Goal: Entertainment & Leisure: Browse casually

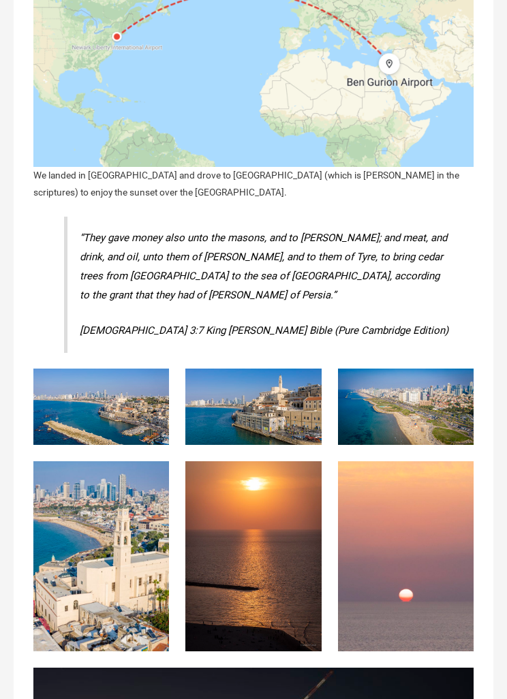
scroll to position [614, 0]
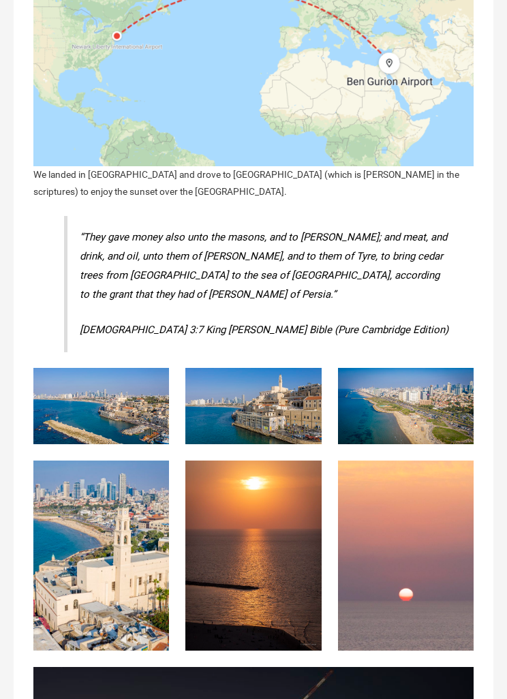
click at [110, 386] on img at bounding box center [101, 407] width 136 height 76
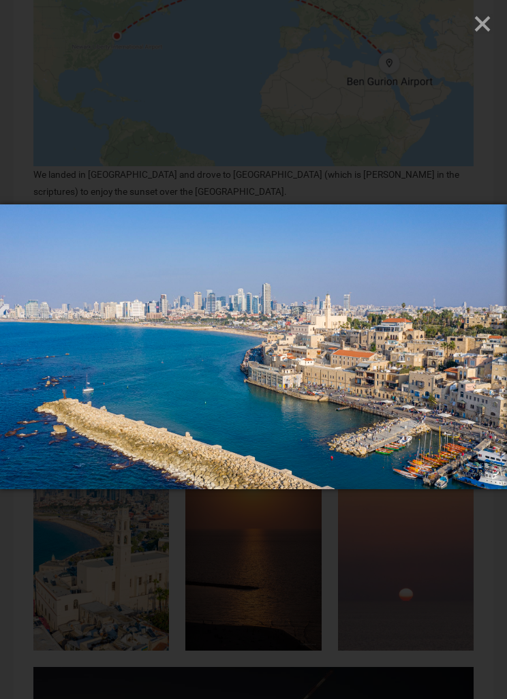
click at [467, 561] on div at bounding box center [253, 349] width 507 height 699
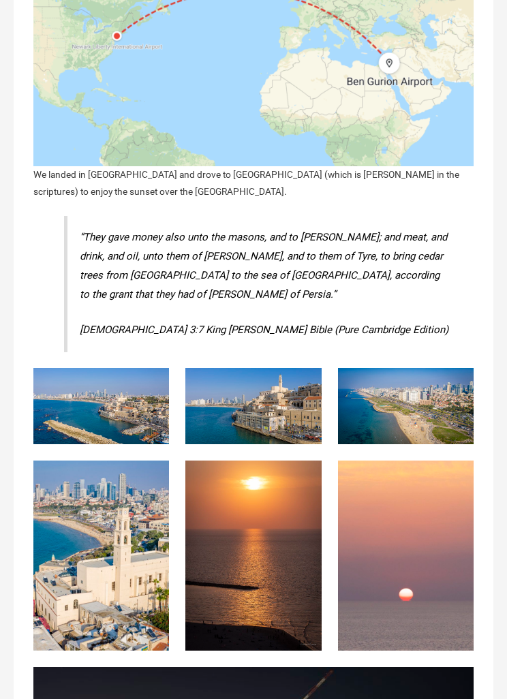
click at [228, 405] on img at bounding box center [253, 406] width 136 height 76
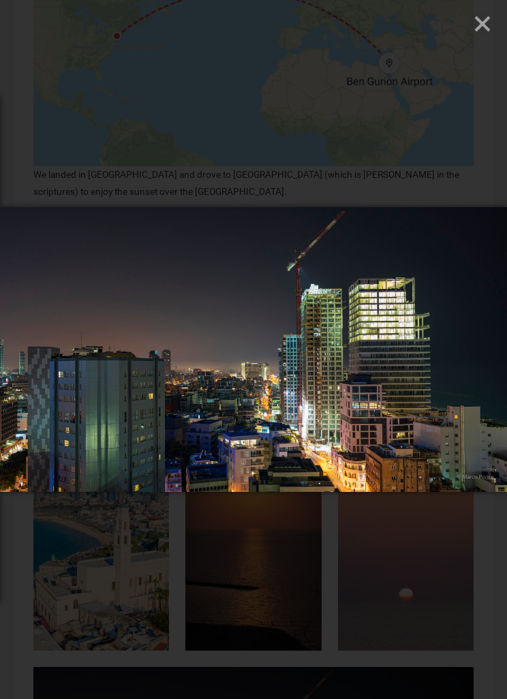
click at [452, 578] on div at bounding box center [253, 352] width 507 height 699
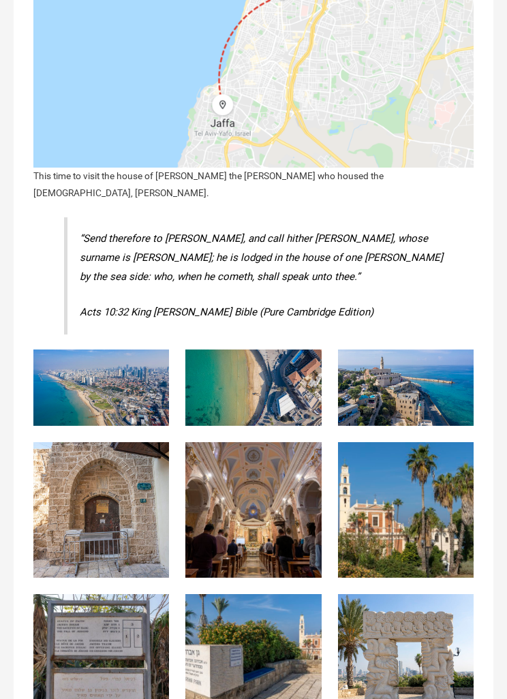
scroll to position [1701, 0]
click at [78, 351] on img at bounding box center [101, 387] width 136 height 76
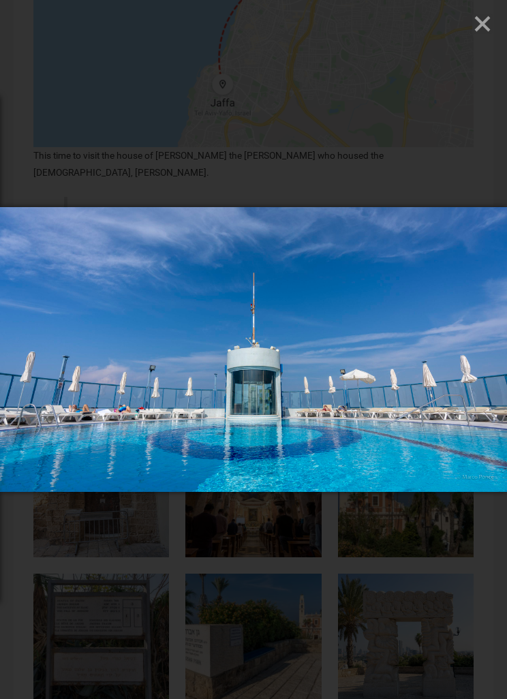
scroll to position [1702, 0]
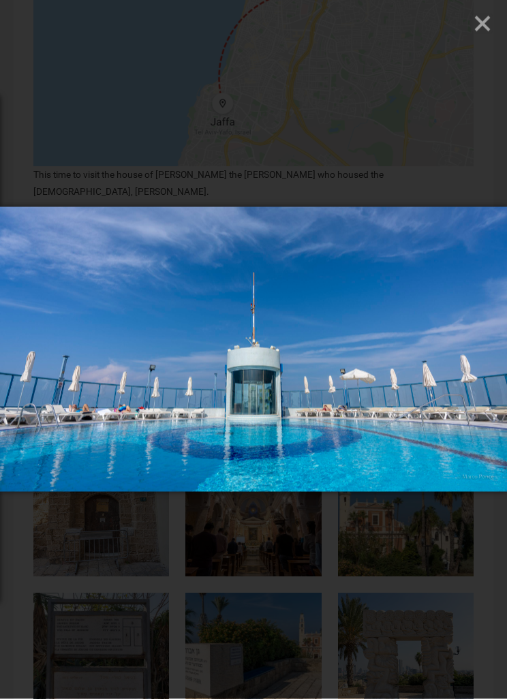
click at [55, 151] on div at bounding box center [253, 352] width 507 height 699
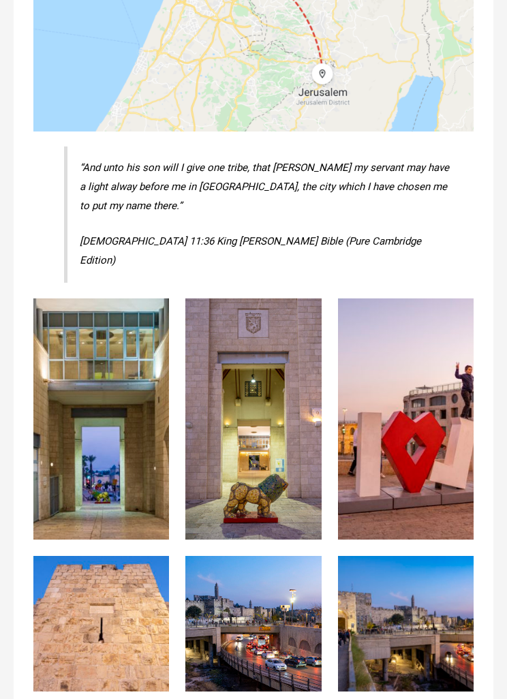
scroll to position [3085, 0]
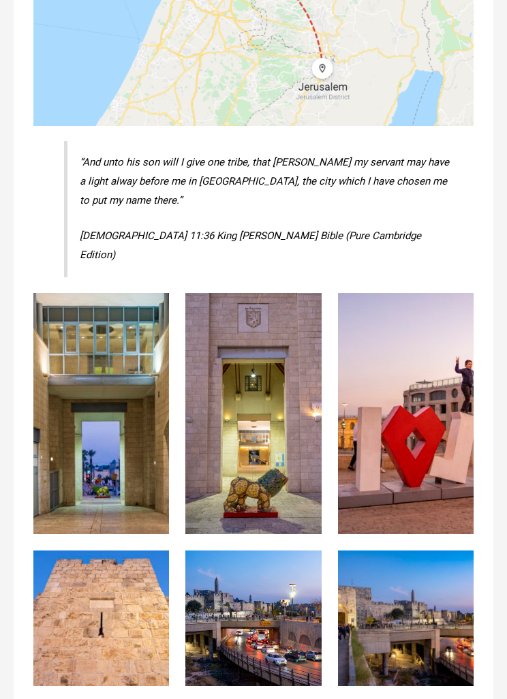
click at [78, 306] on img at bounding box center [101, 414] width 136 height 241
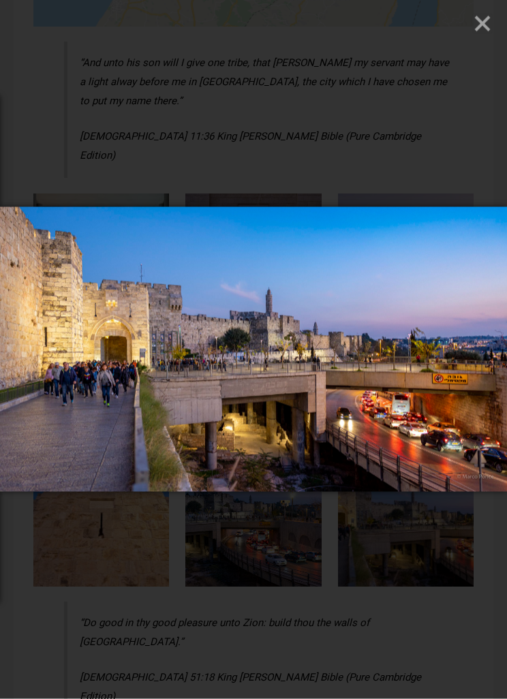
scroll to position [3189, 0]
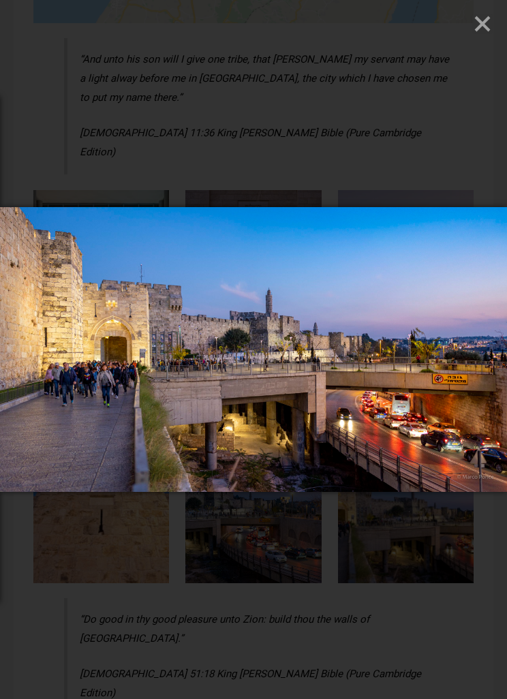
click at [409, 577] on div at bounding box center [253, 352] width 507 height 699
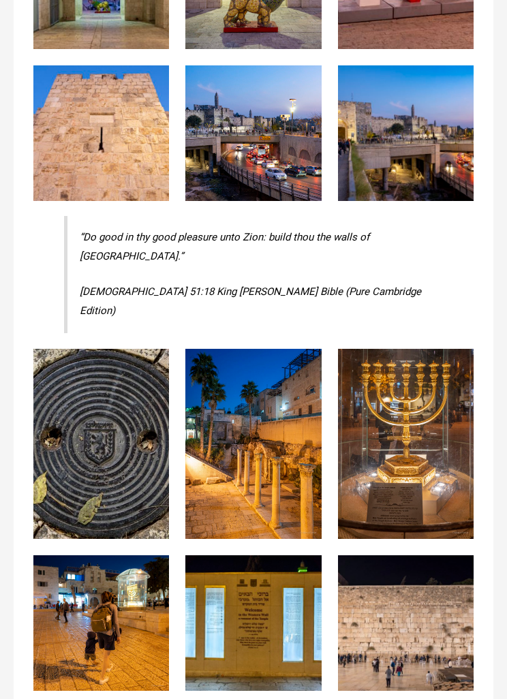
scroll to position [3577, 0]
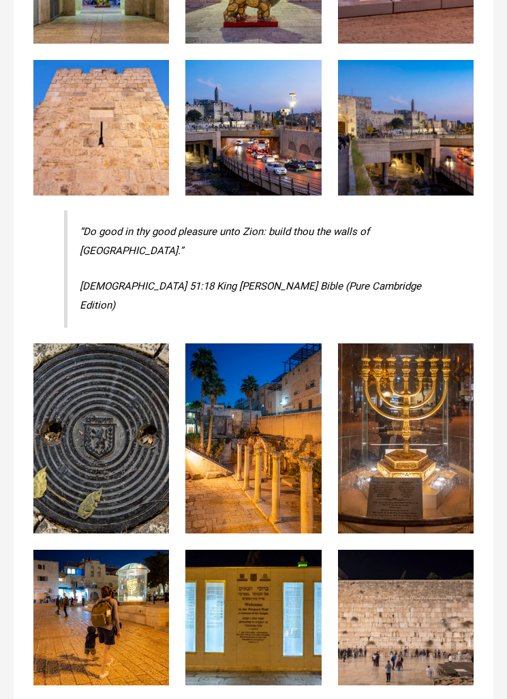
click at [89, 356] on img at bounding box center [101, 438] width 136 height 190
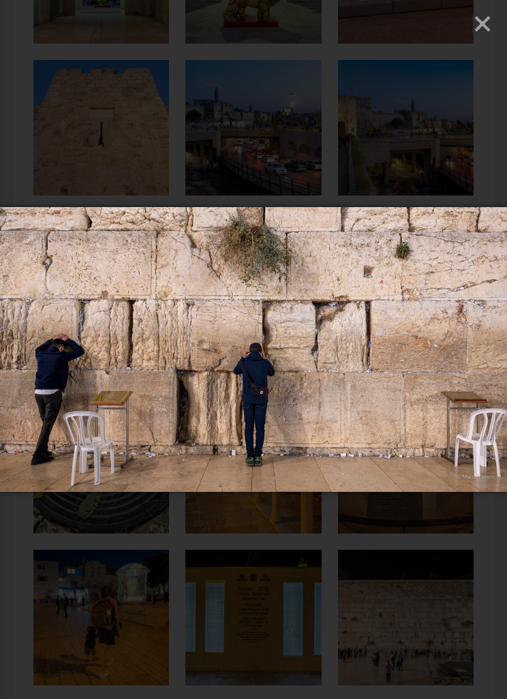
click at [18, 139] on div at bounding box center [253, 352] width 507 height 699
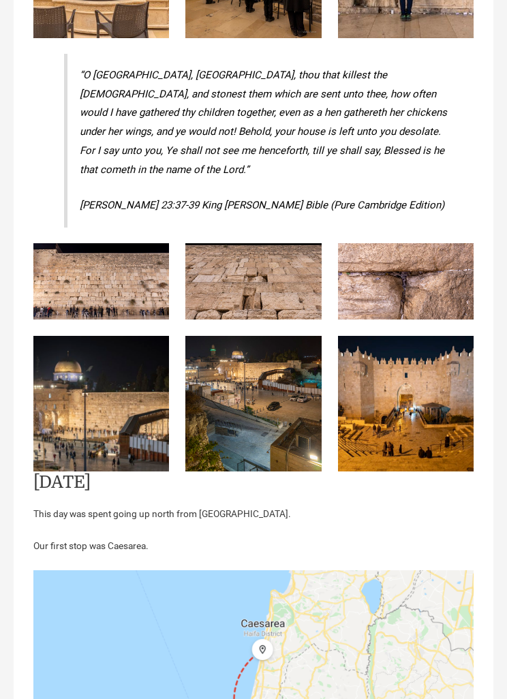
scroll to position [4520, 0]
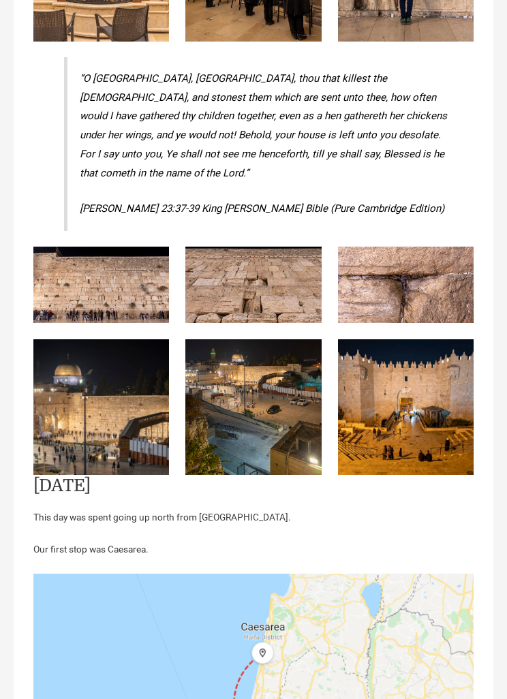
click at [55, 247] on img at bounding box center [101, 285] width 136 height 76
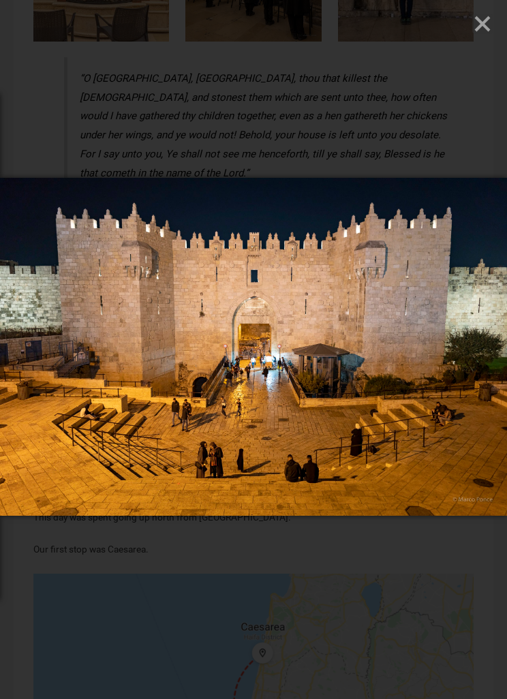
click at [40, 131] on div at bounding box center [253, 349] width 507 height 699
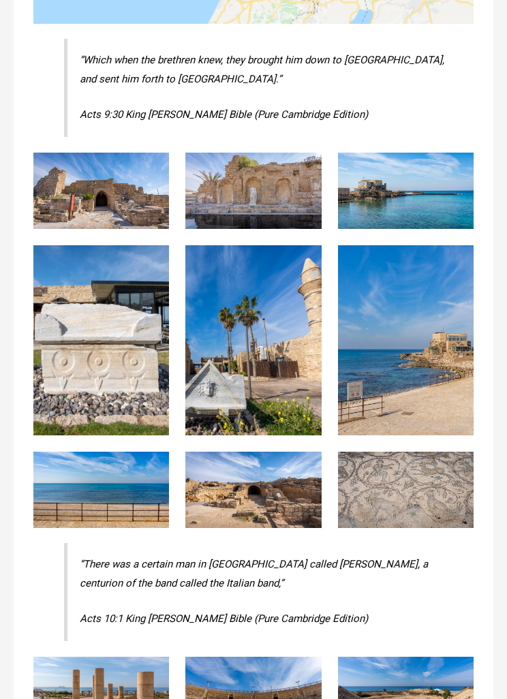
scroll to position [5312, 0]
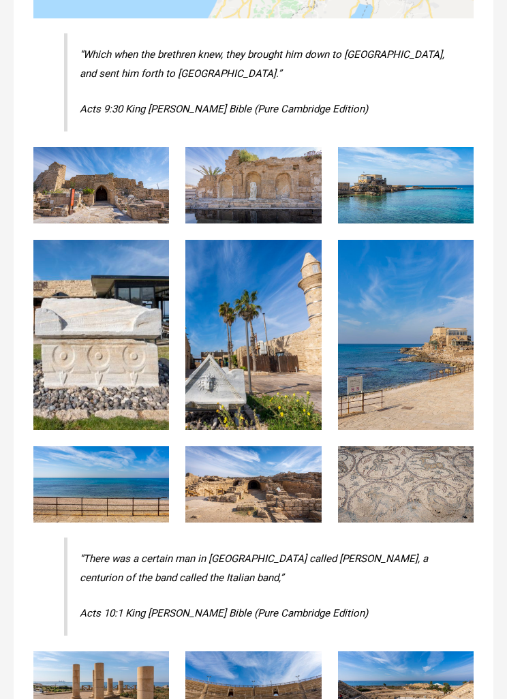
click at [49, 147] on img at bounding box center [101, 185] width 136 height 76
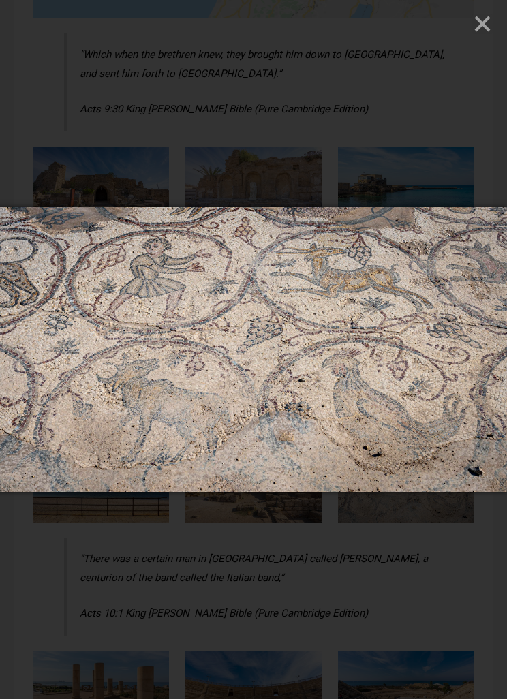
click at [462, 623] on div at bounding box center [253, 352] width 507 height 699
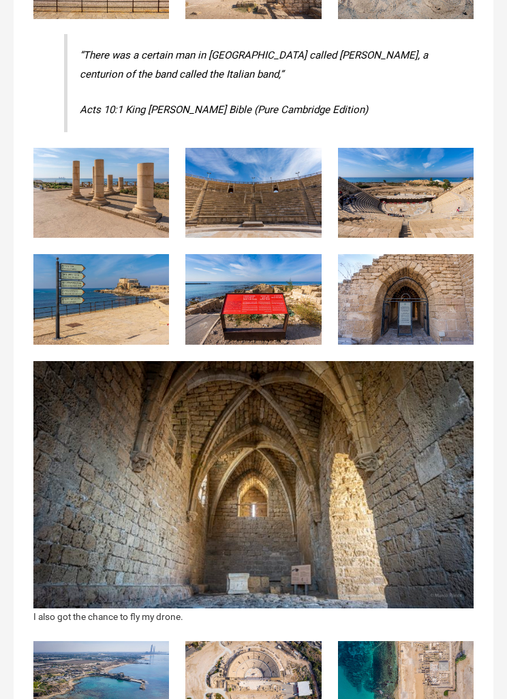
scroll to position [5815, 0]
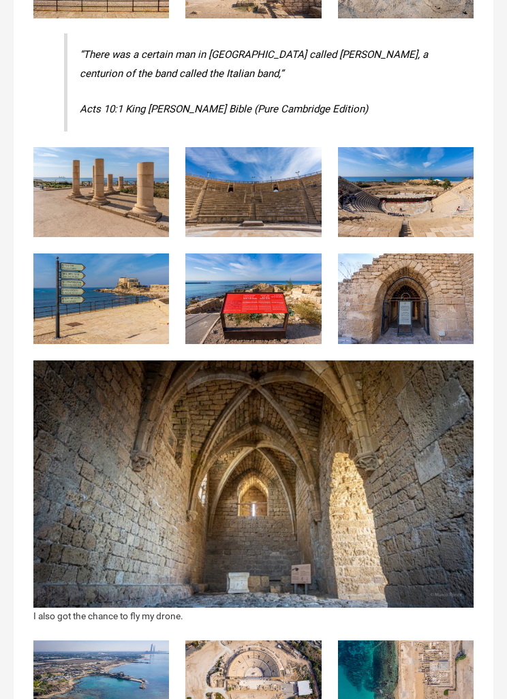
click at [77, 148] on img at bounding box center [101, 193] width 136 height 91
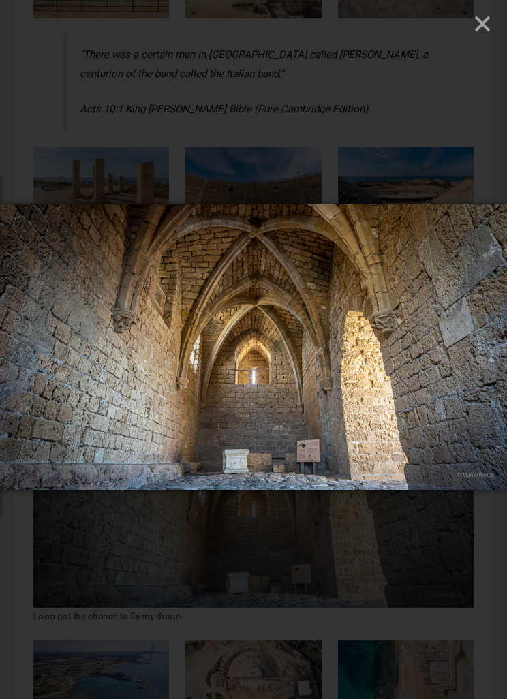
click at [446, 568] on div at bounding box center [253, 349] width 507 height 699
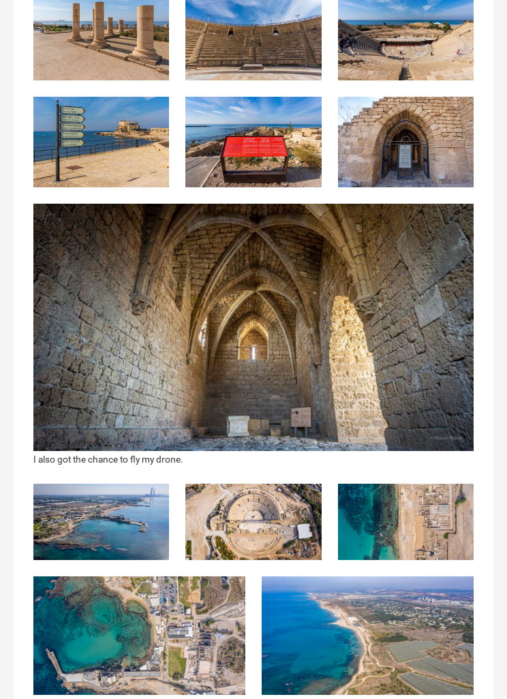
scroll to position [5980, 0]
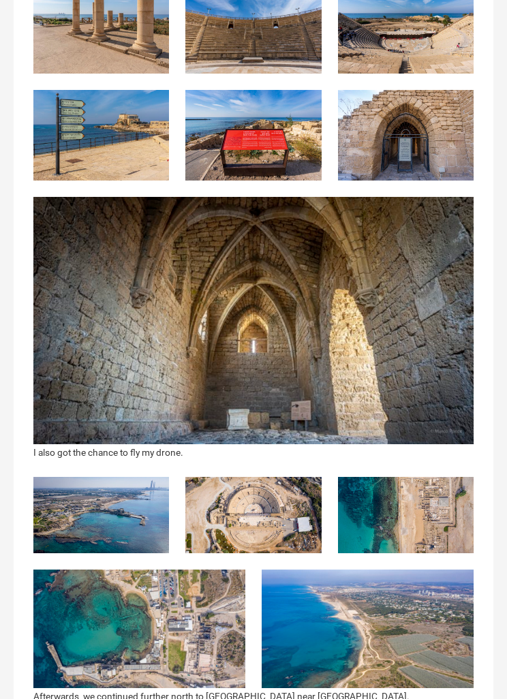
click at [89, 477] on img at bounding box center [101, 515] width 136 height 76
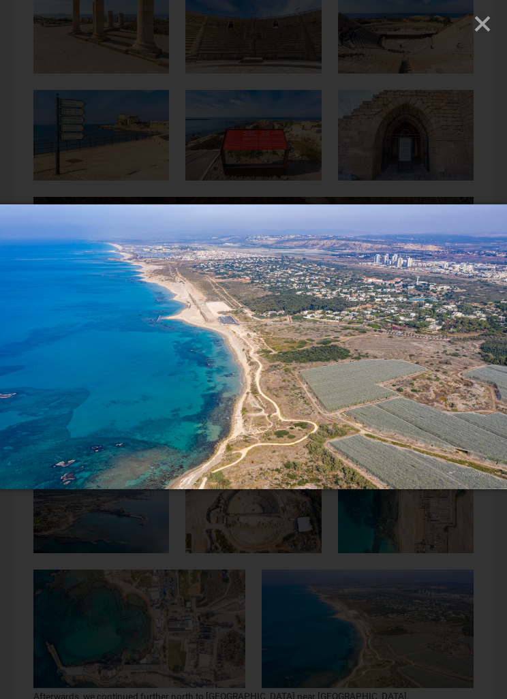
click at [455, 543] on div at bounding box center [253, 349] width 507 height 699
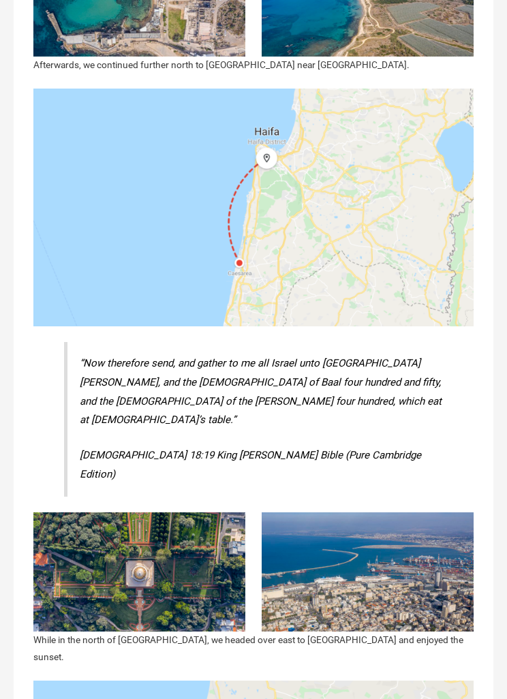
click at [65, 513] on img at bounding box center [139, 572] width 212 height 119
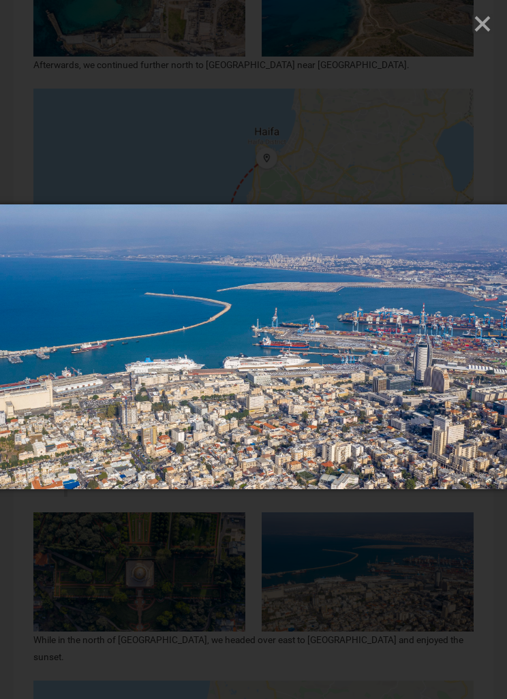
click at [442, 579] on div at bounding box center [253, 349] width 507 height 699
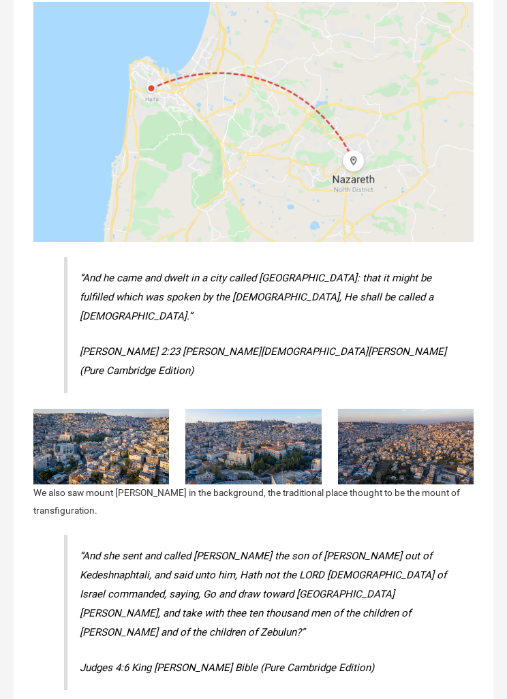
scroll to position [7289, 0]
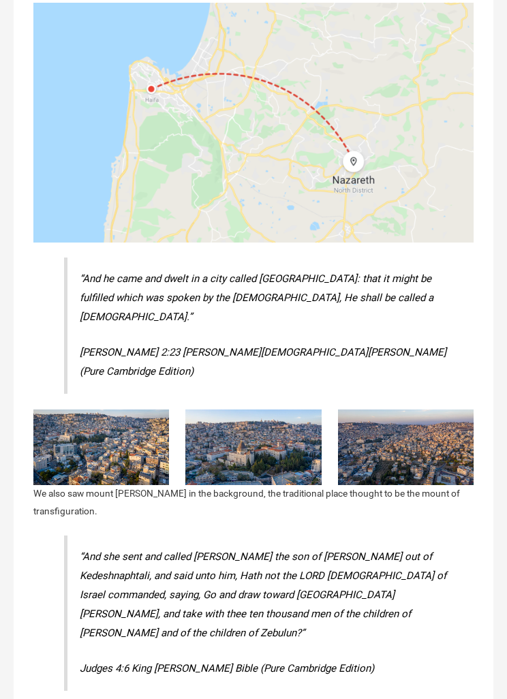
click at [61, 409] on img at bounding box center [101, 447] width 136 height 76
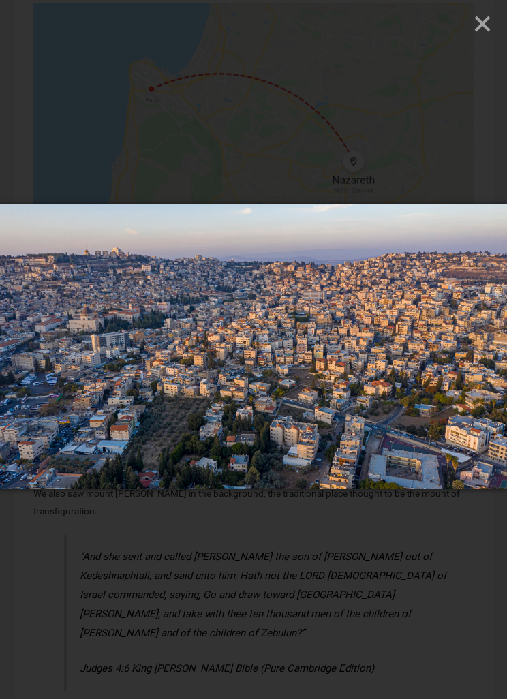
click at [452, 566] on div at bounding box center [253, 349] width 507 height 699
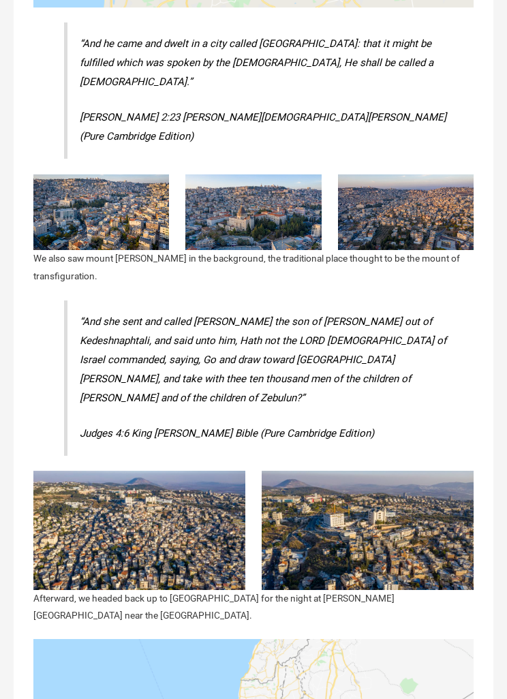
scroll to position [7524, 0]
click at [51, 471] on img at bounding box center [139, 530] width 212 height 119
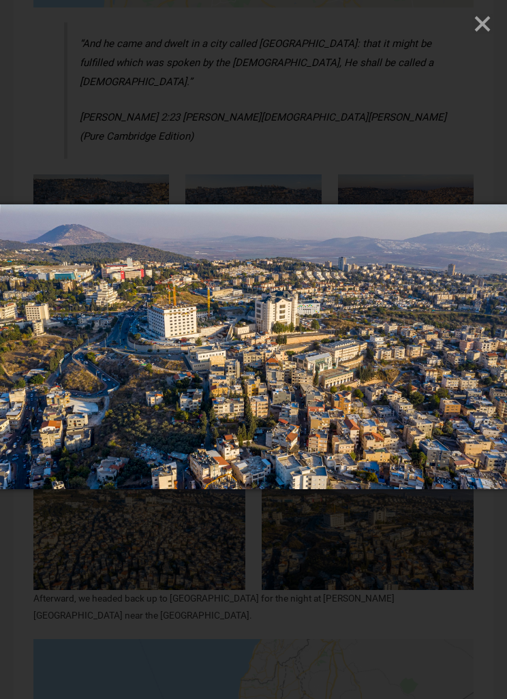
click at [83, 574] on div at bounding box center [253, 349] width 507 height 699
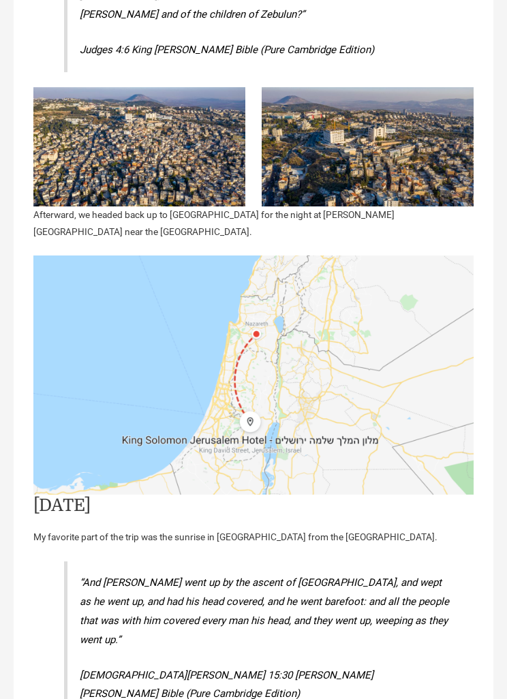
scroll to position [7908, 0]
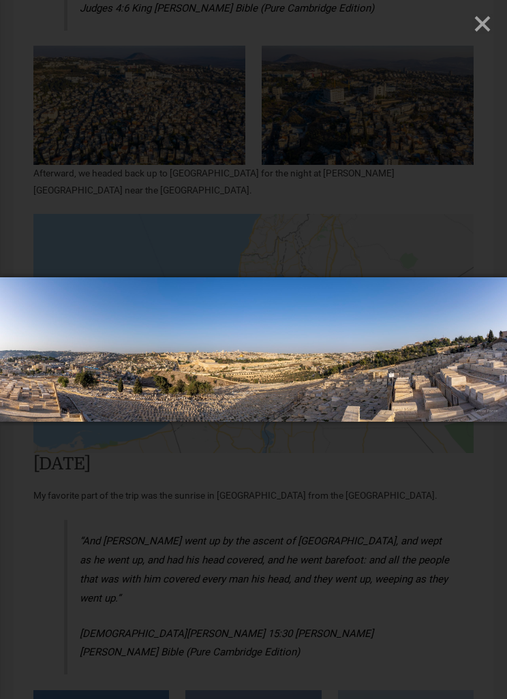
click at [488, 507] on div at bounding box center [253, 352] width 507 height 699
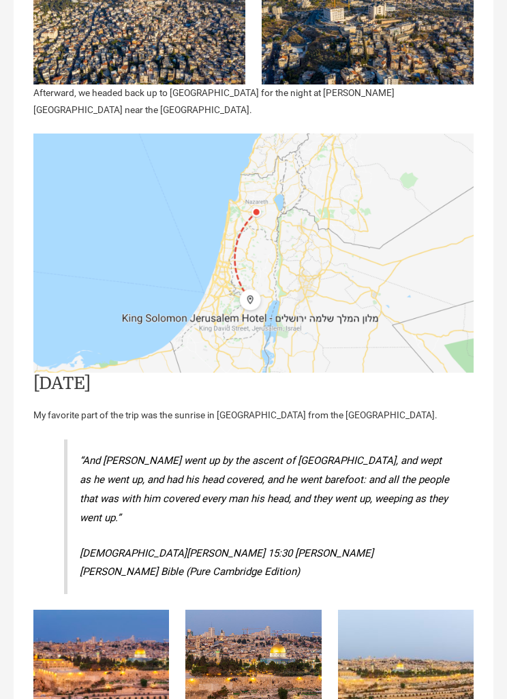
scroll to position [8029, 0]
click at [78, 610] on img at bounding box center [101, 678] width 136 height 136
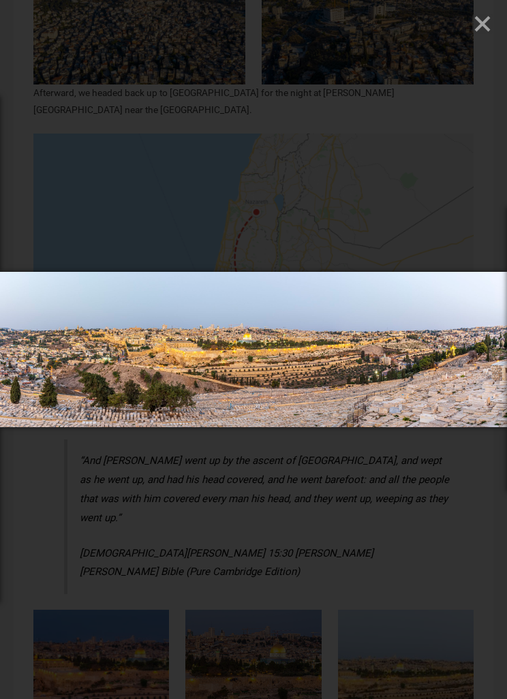
click at [427, 596] on div at bounding box center [253, 352] width 507 height 699
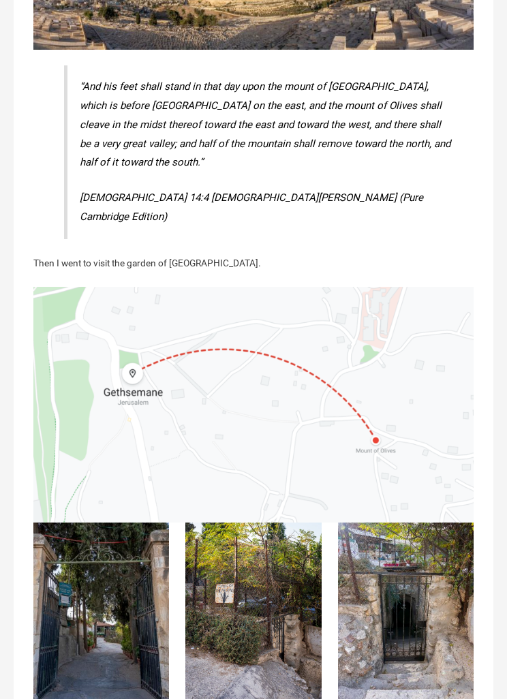
scroll to position [9505, 0]
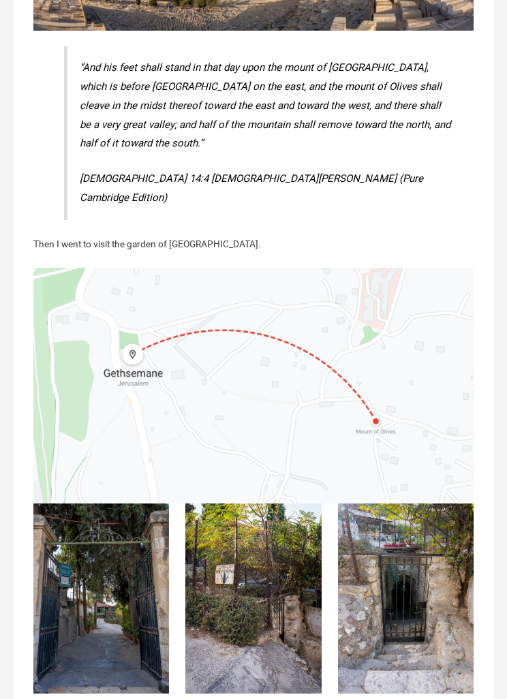
click at [78, 503] on img at bounding box center [101, 598] width 136 height 190
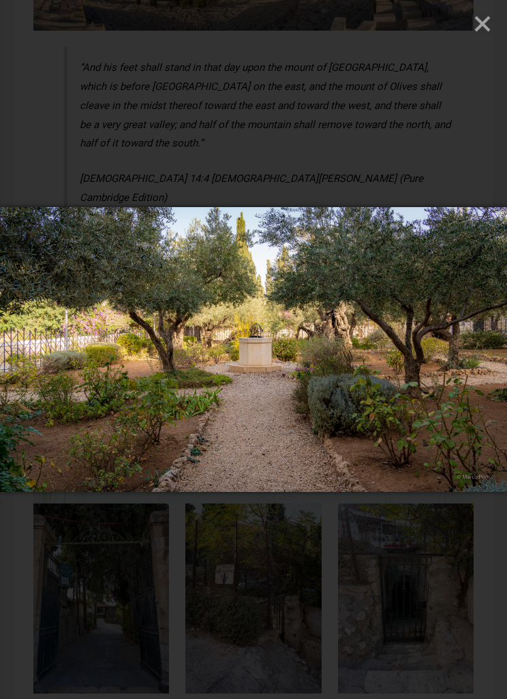
click at [446, 595] on div at bounding box center [253, 352] width 507 height 699
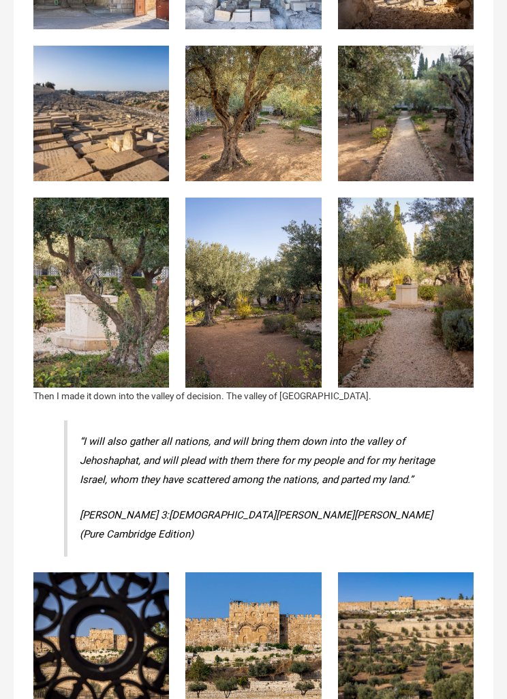
click at [72, 573] on img at bounding box center [101, 641] width 136 height 136
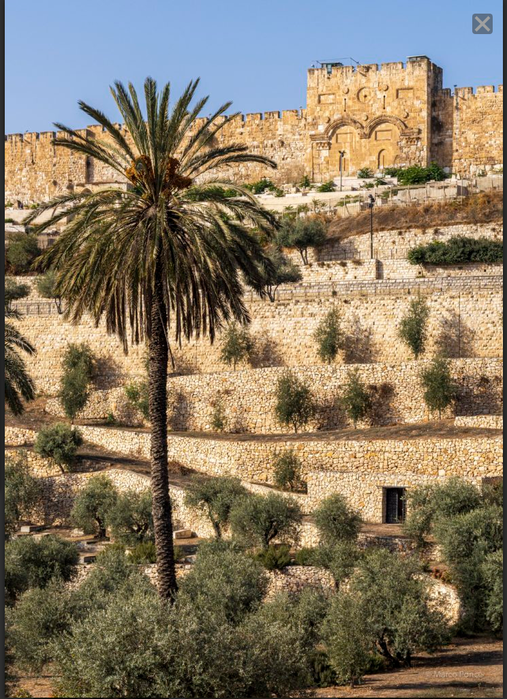
click at [456, 591] on img at bounding box center [254, 349] width 498 height 698
click at [473, 16] on icon "Close" at bounding box center [482, 24] width 20 height 20
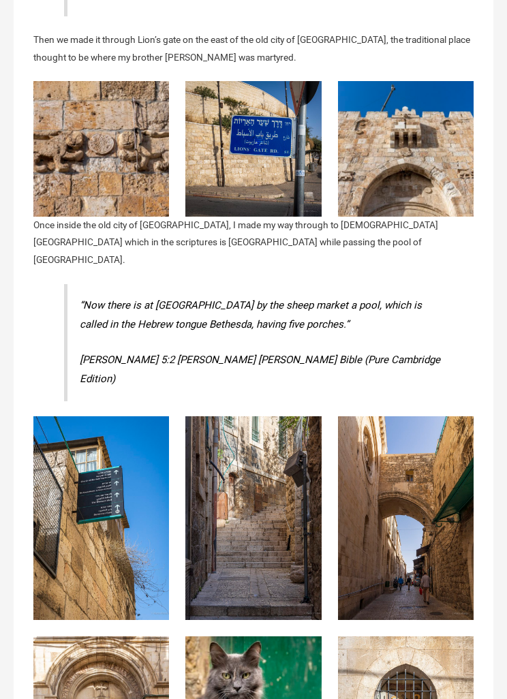
scroll to position [11922, 0]
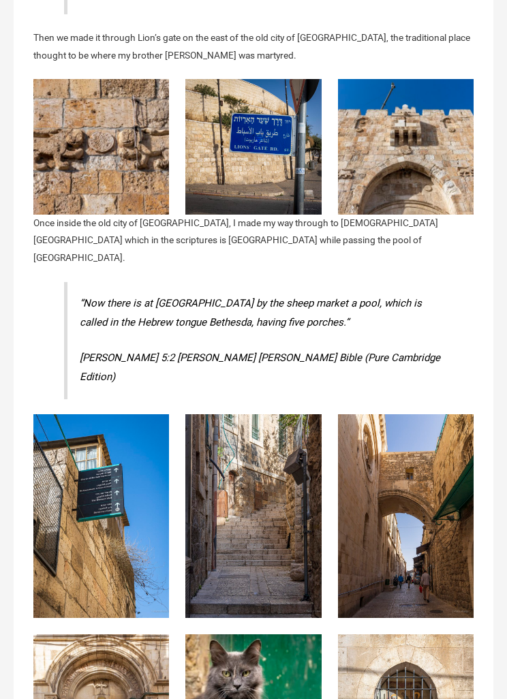
click at [72, 414] on img at bounding box center [101, 516] width 136 height 204
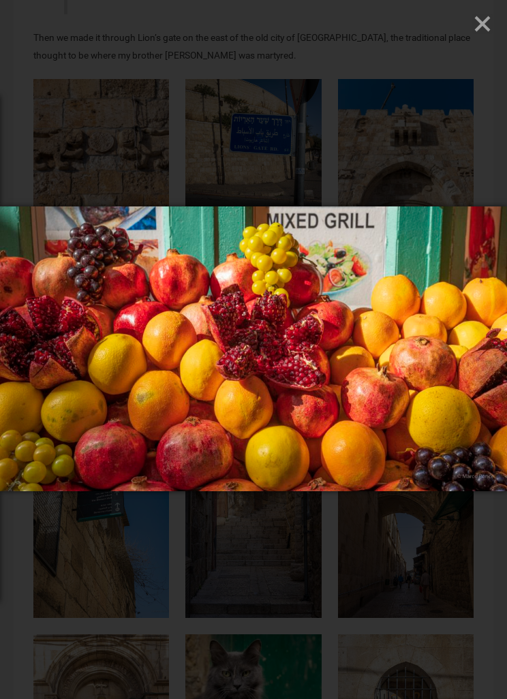
click at [42, 166] on div at bounding box center [253, 351] width 507 height 699
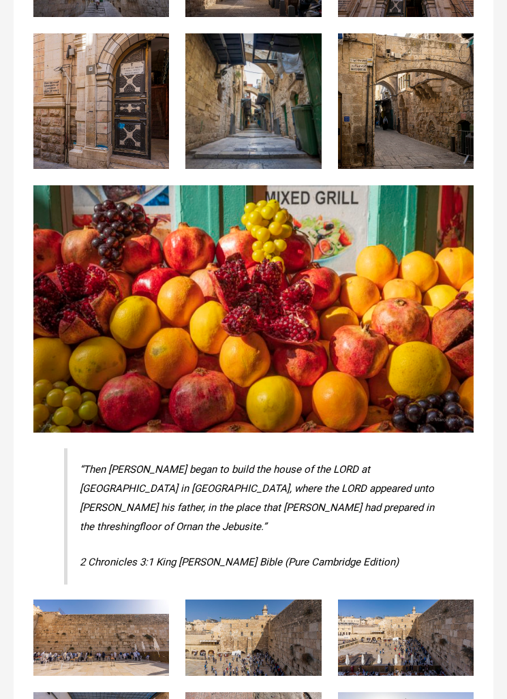
click at [82, 600] on img at bounding box center [101, 638] width 136 height 76
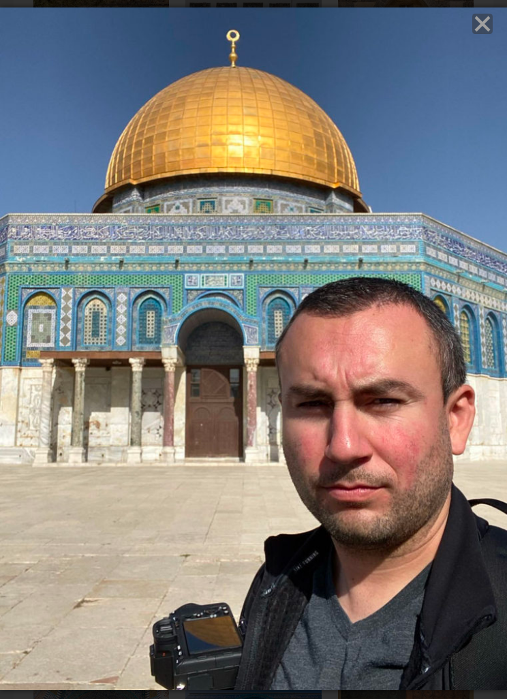
click at [480, 22] on line "Close" at bounding box center [483, 24] width 14 height 14
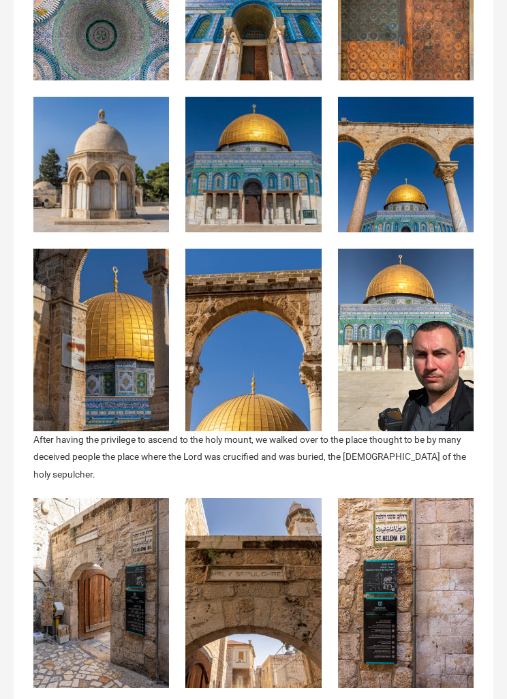
scroll to position [15009, 0]
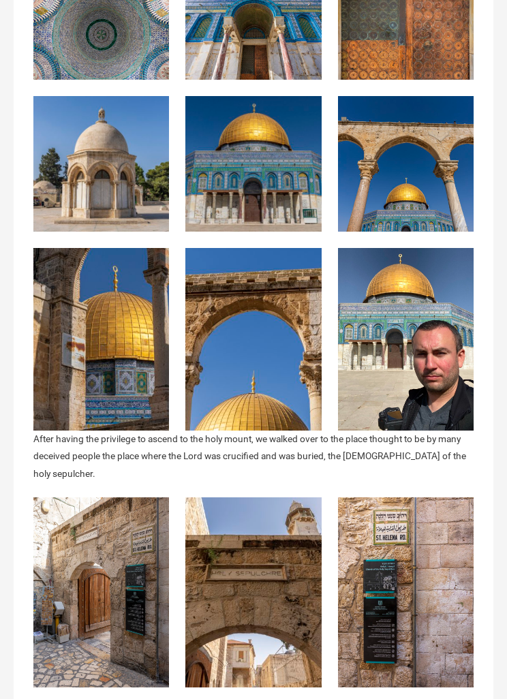
click at [68, 497] on img at bounding box center [101, 592] width 136 height 190
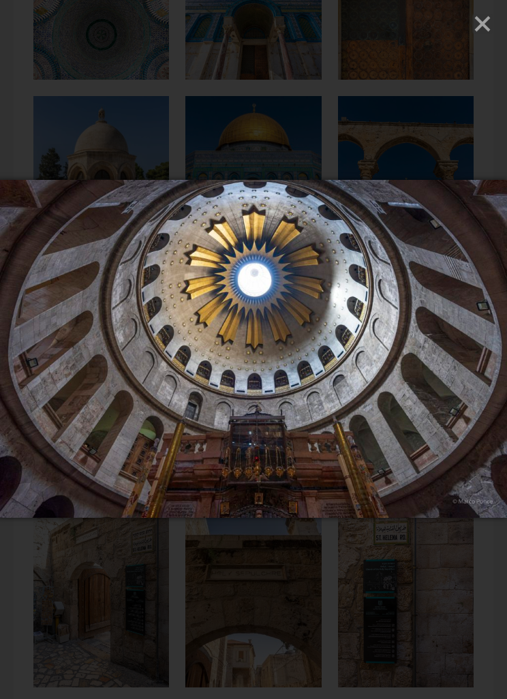
click at [476, 27] on icon "Close" at bounding box center [482, 24] width 20 height 20
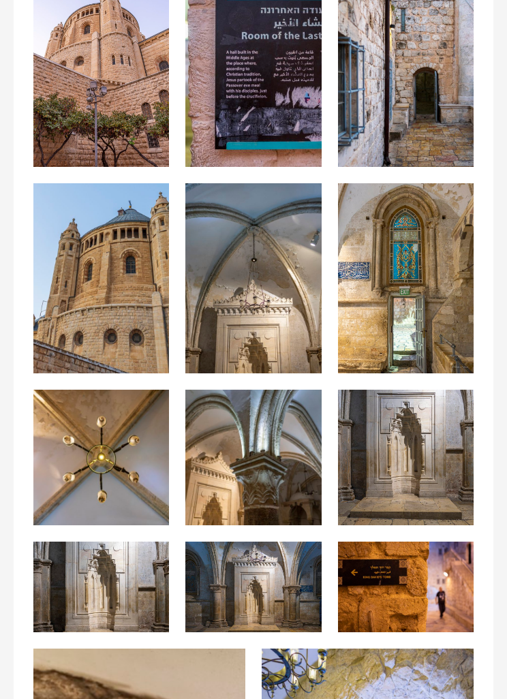
scroll to position [20707, 0]
